Goal: Task Accomplishment & Management: Manage account settings

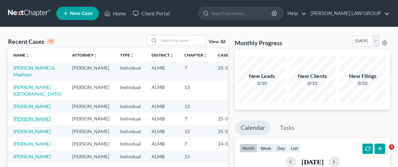
click at [37, 120] on link "[PERSON_NAME]" at bounding box center [31, 119] width 37 height 6
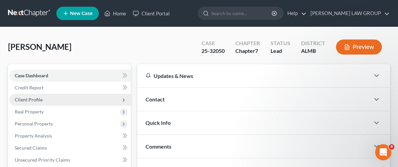
click at [32, 98] on span "Client Profile" at bounding box center [29, 100] width 28 height 6
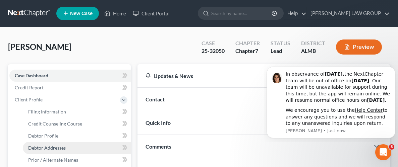
click at [52, 147] on span "Debtor Addresses" at bounding box center [47, 148] width 38 height 6
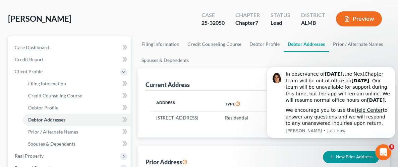
scroll to position [31, 0]
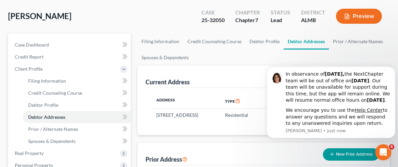
click at [250, 128] on div "Address Type Ownership Dates [STREET_ADDRESS] Residential Rent" at bounding box center [263, 111] width 236 height 47
click at [393, 67] on icon "Dismiss notification" at bounding box center [393, 69] width 4 height 4
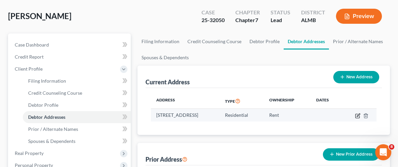
click at [358, 113] on icon "button" at bounding box center [357, 115] width 5 height 5
select select "0"
select select "50"
select select "0"
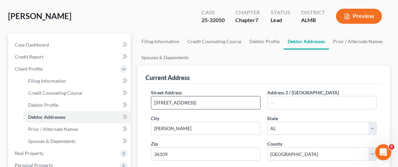
click at [157, 103] on input "[STREET_ADDRESS]" at bounding box center [205, 102] width 109 height 13
type input "[STREET_ADDRESS]"
